Goal: Navigation & Orientation: Find specific page/section

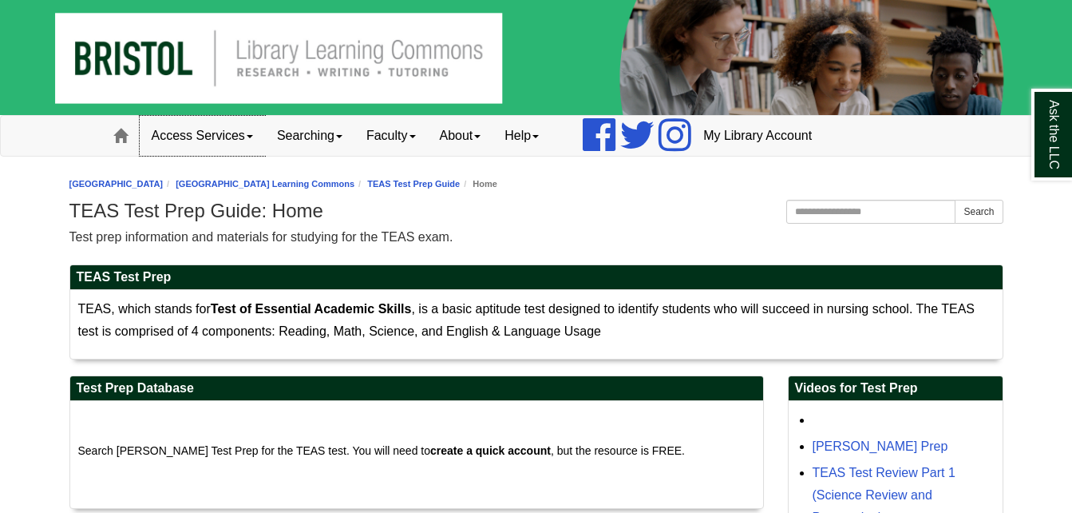
click at [232, 133] on link "Access Services" at bounding box center [202, 136] width 125 height 40
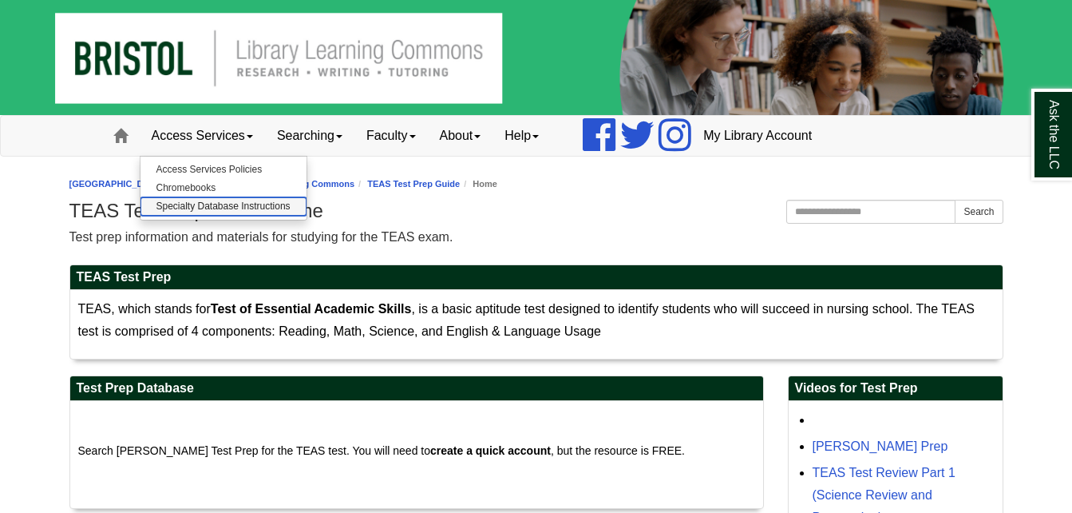
click at [209, 204] on link "Specialty Database Instructions" at bounding box center [224, 206] width 166 height 18
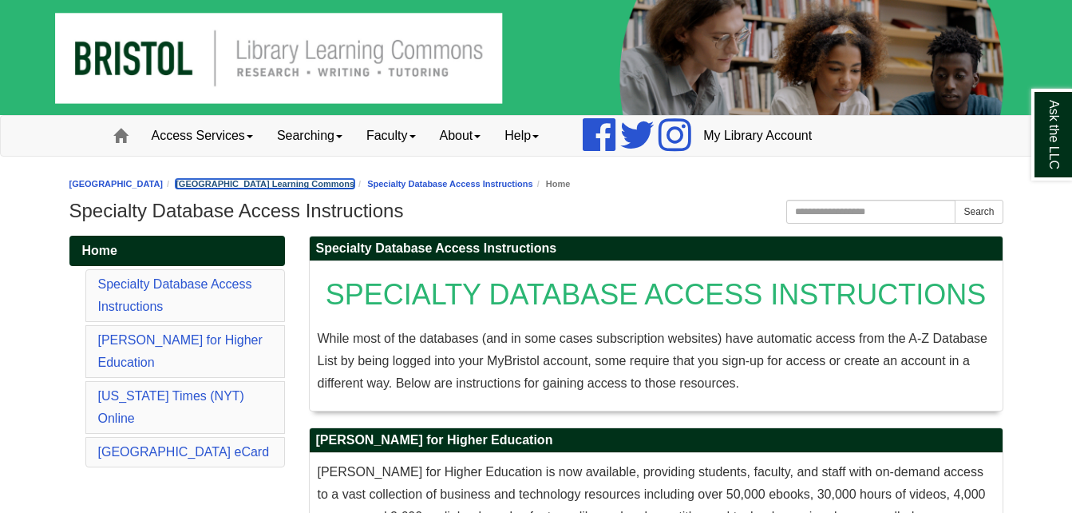
click at [279, 187] on link "[GEOGRAPHIC_DATA] Learning Commons" at bounding box center [265, 184] width 179 height 10
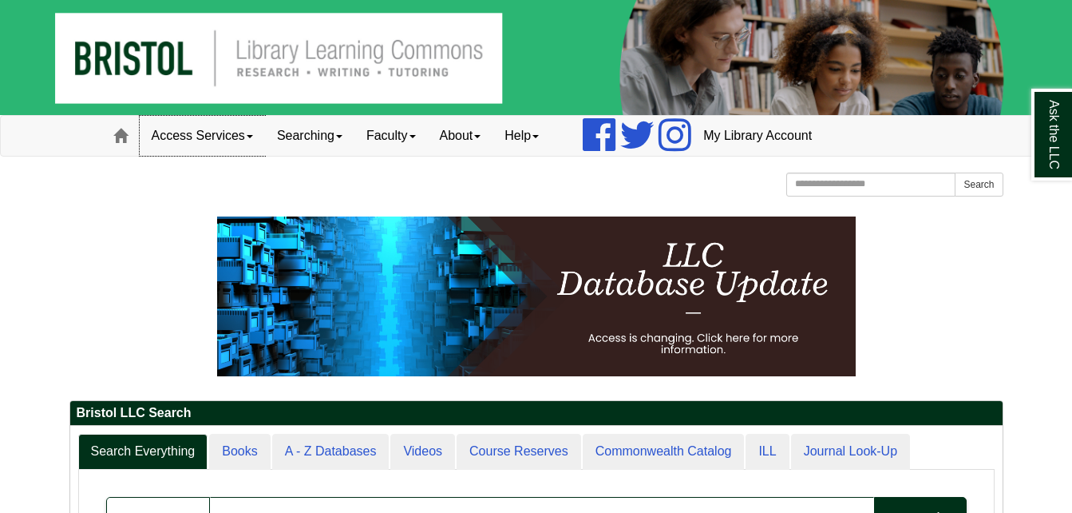
click at [244, 141] on link "Access Services" at bounding box center [202, 136] width 125 height 40
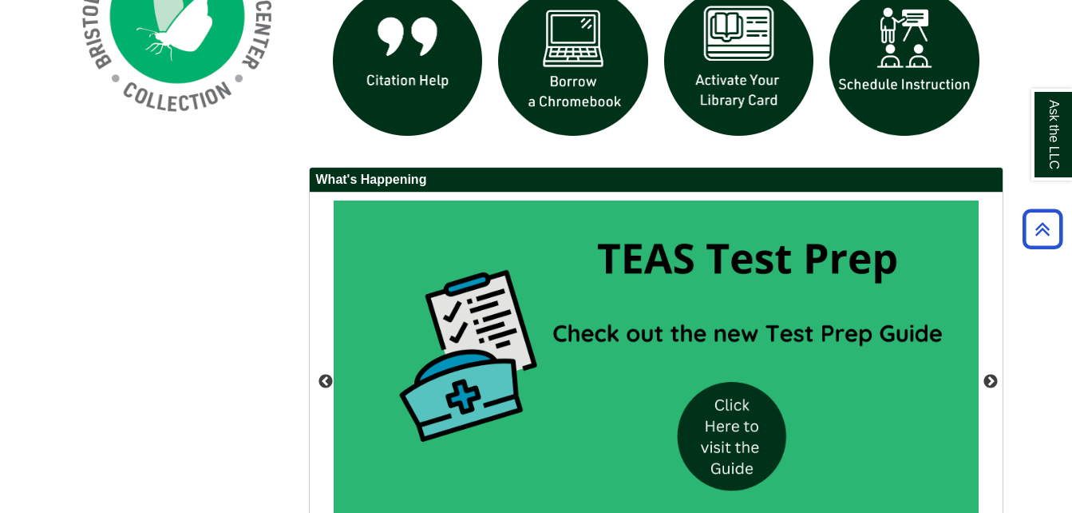
scroll to position [1357, 0]
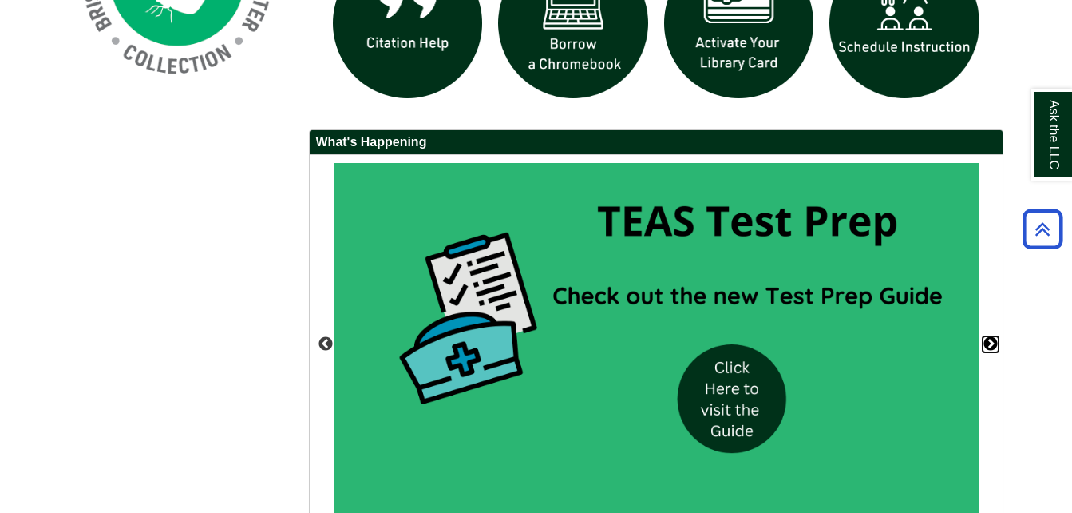
click at [994, 351] on button "Next" at bounding box center [991, 344] width 16 height 16
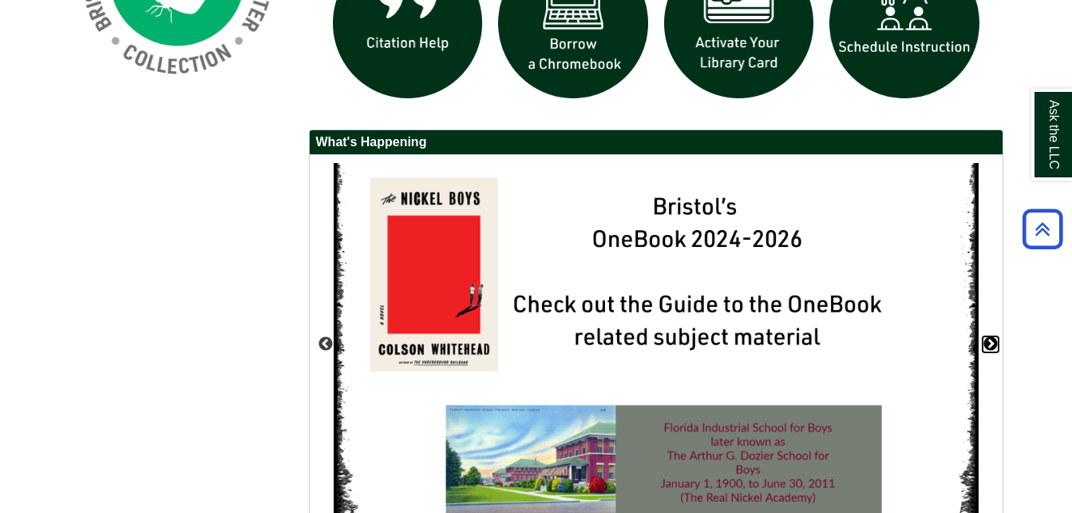
click at [994, 351] on button "Next" at bounding box center [991, 344] width 16 height 16
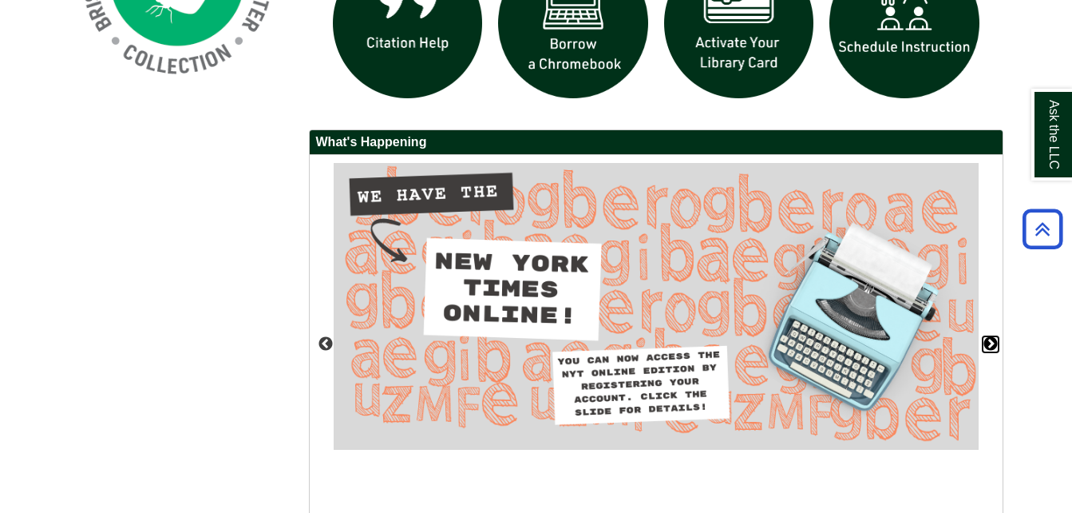
click at [991, 351] on button "Next" at bounding box center [991, 344] width 16 height 16
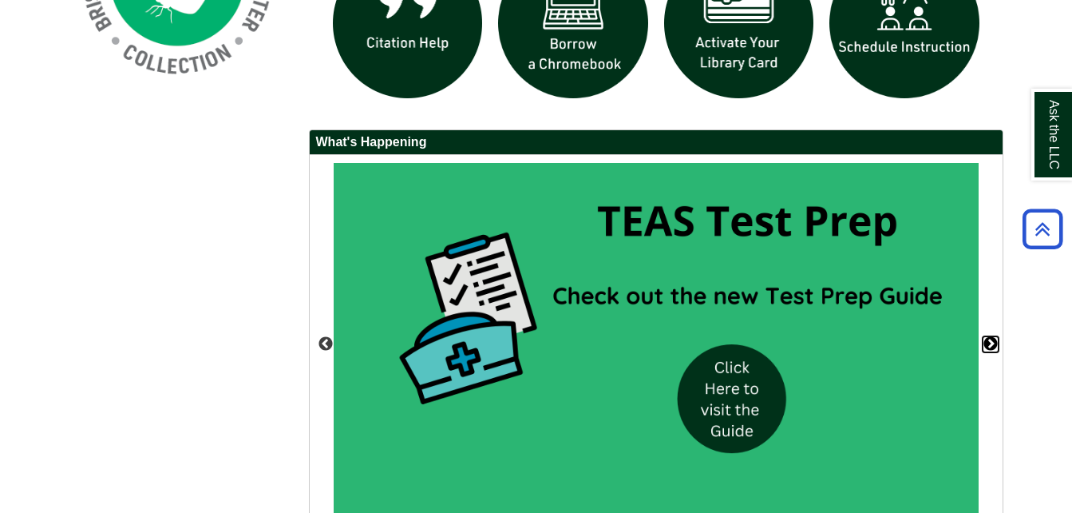
click at [991, 351] on button "Next" at bounding box center [991, 344] width 16 height 16
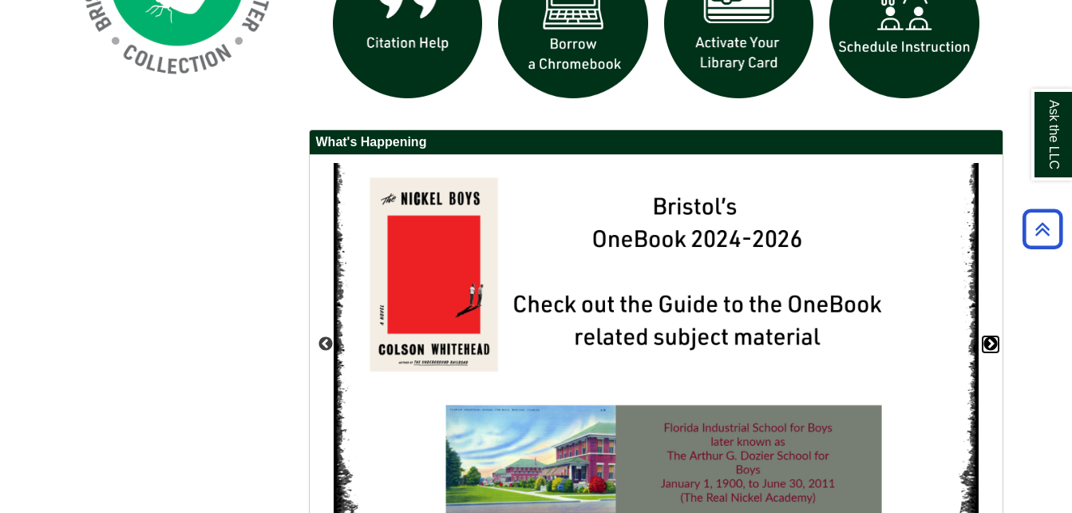
scroll to position [1437, 0]
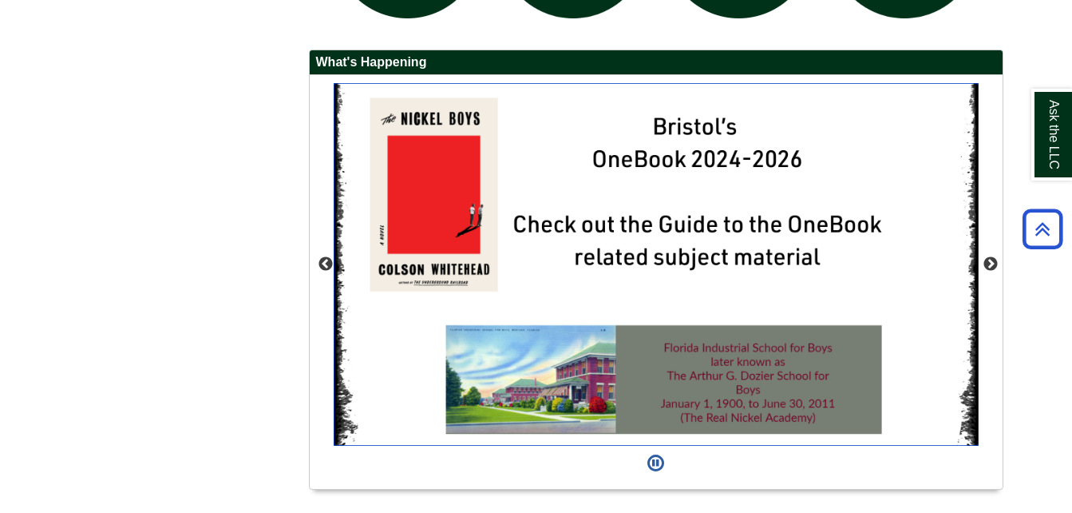
click at [783, 204] on img "slideshow" at bounding box center [656, 264] width 645 height 363
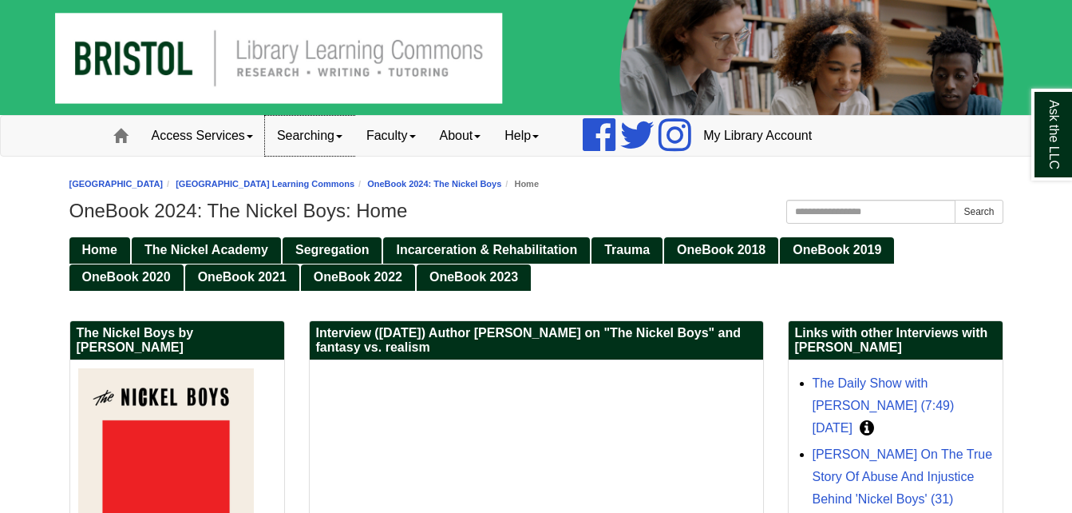
click at [310, 134] on link "Searching" at bounding box center [309, 136] width 89 height 40
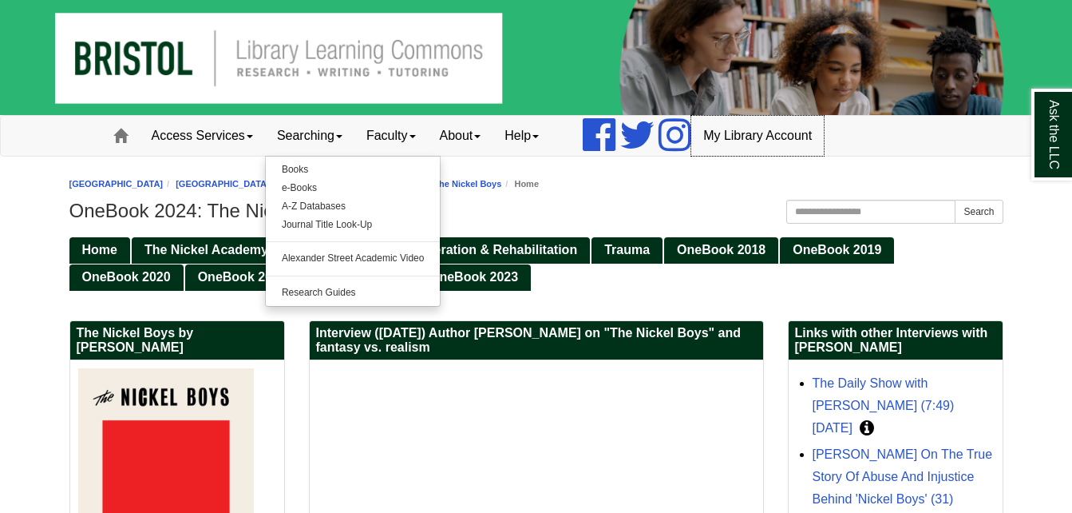
click at [763, 136] on link "My Library Account" at bounding box center [758, 136] width 133 height 40
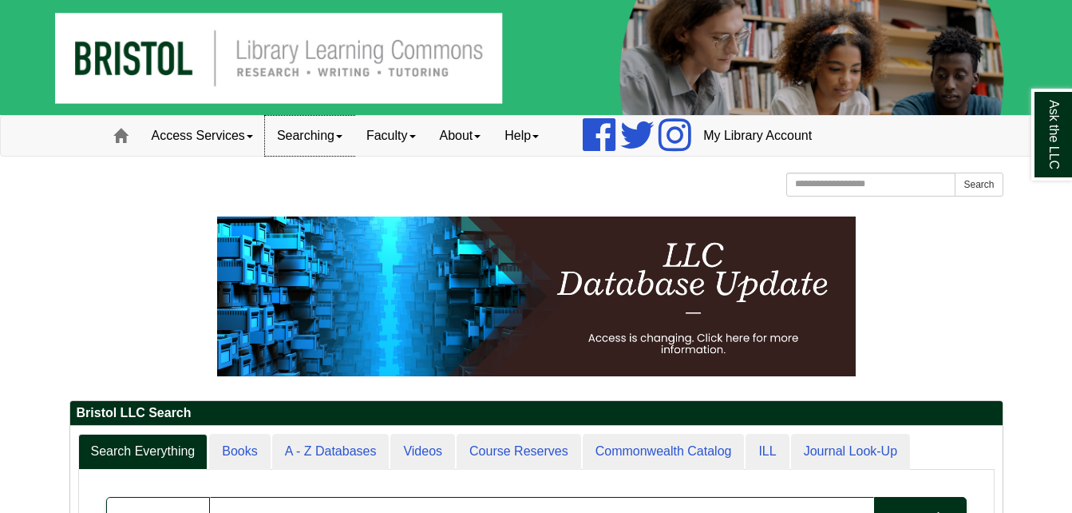
click at [343, 139] on link "Searching" at bounding box center [309, 136] width 89 height 40
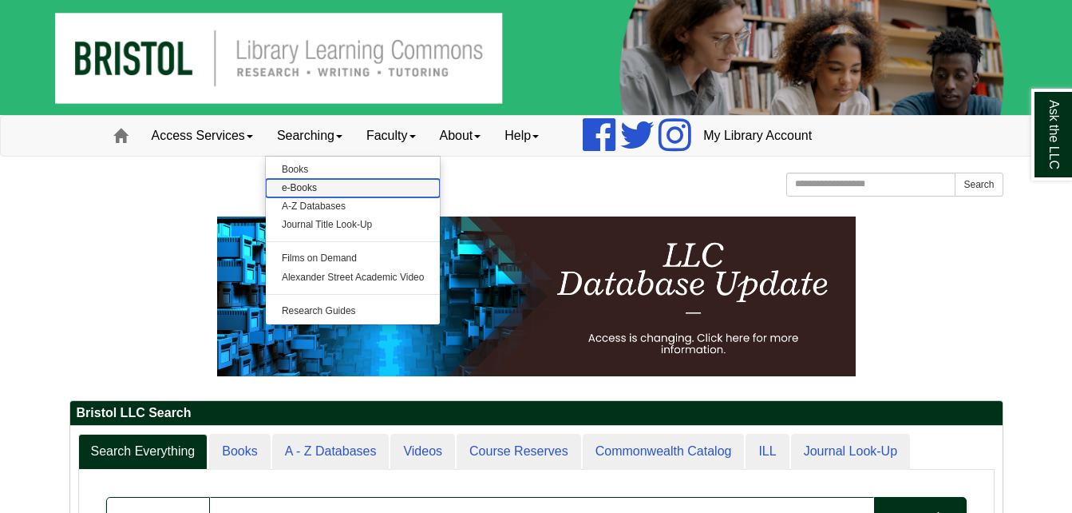
click at [331, 186] on link "e-Books" at bounding box center [353, 188] width 175 height 18
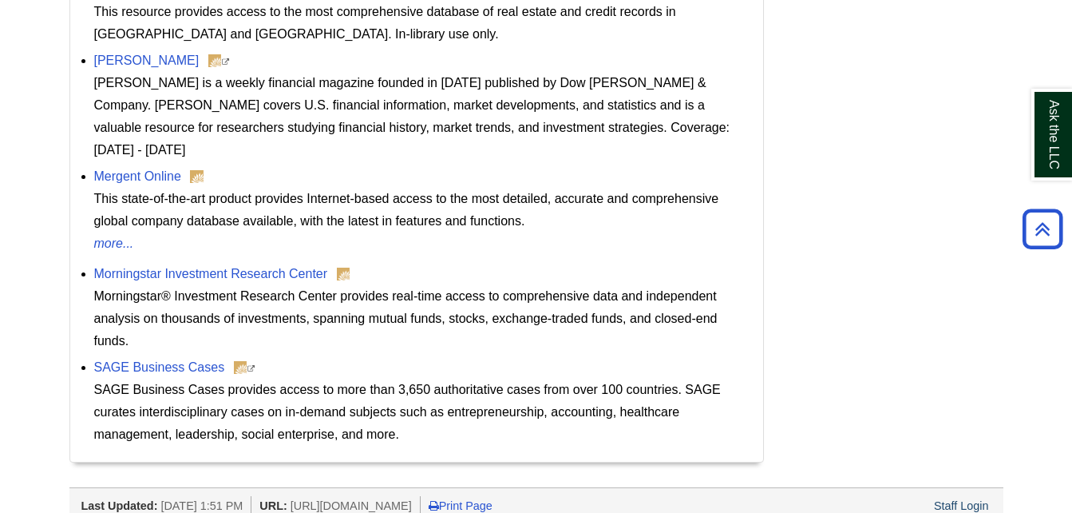
scroll to position [1452, 0]
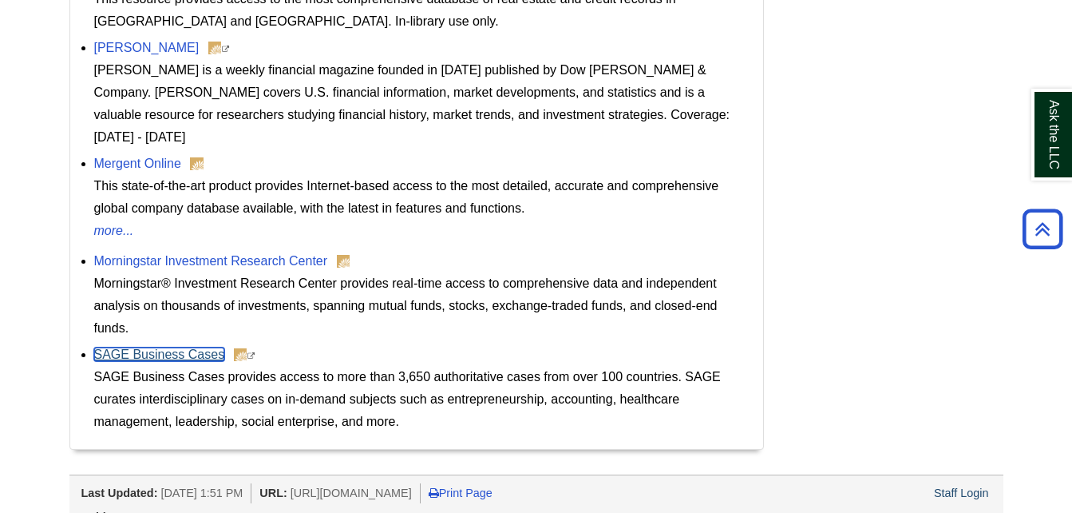
click at [153, 347] on link "SAGE Business Cases" at bounding box center [159, 354] width 131 height 14
